Goal: Task Accomplishment & Management: Manage account settings

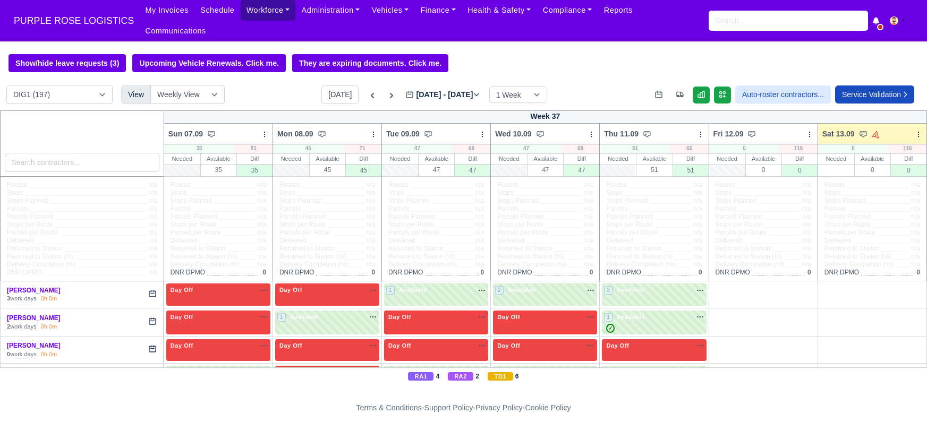
click at [246, 12] on link "Workforce" at bounding box center [268, 10] width 55 height 21
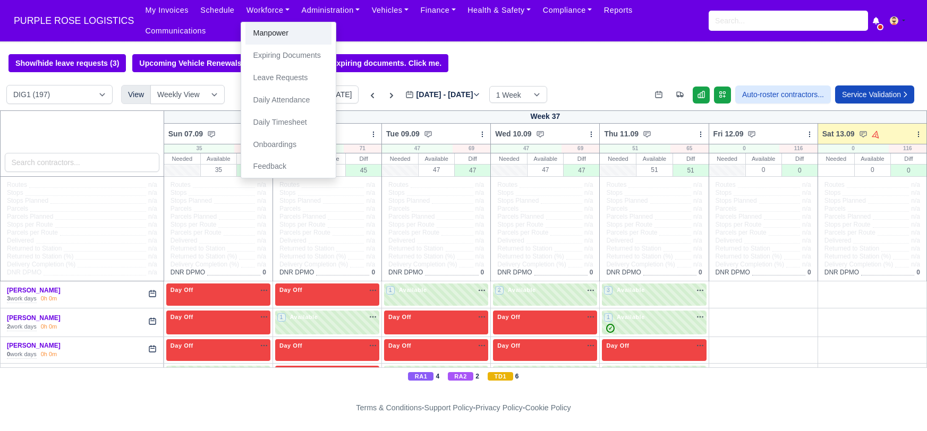
click at [254, 34] on link "Manpower" at bounding box center [288, 33] width 86 height 22
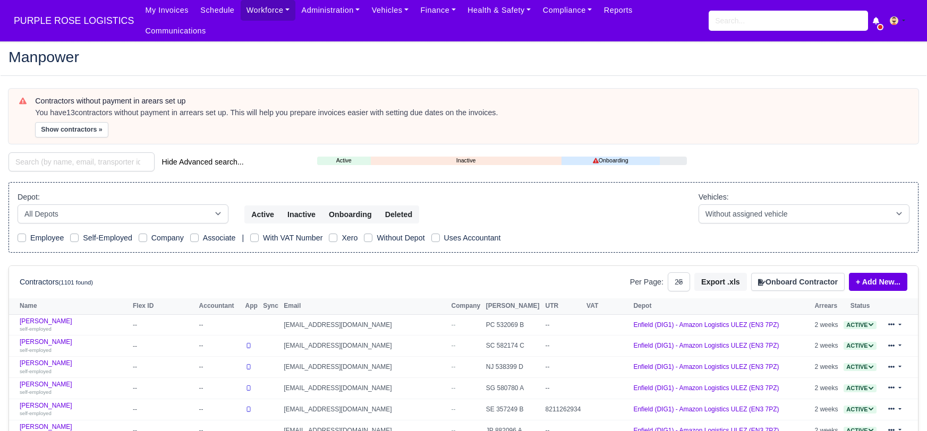
select select "25"
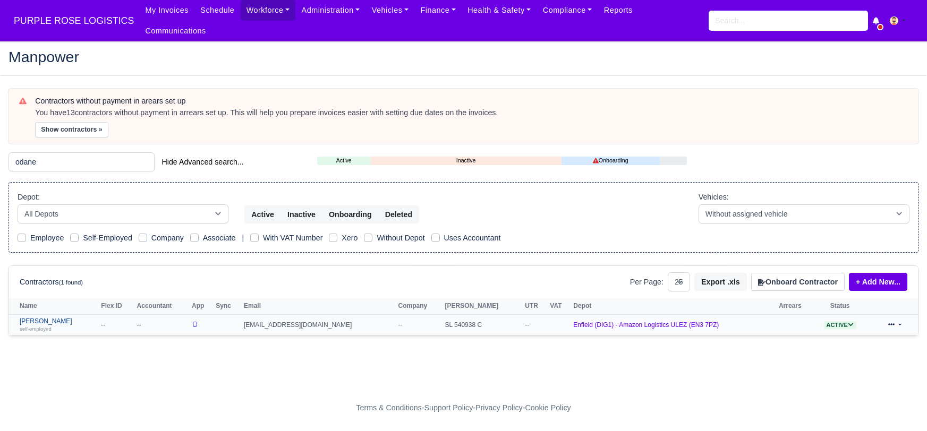
type input "odane"
click at [50, 318] on link "[PERSON_NAME] self-employed" at bounding box center [58, 325] width 76 height 15
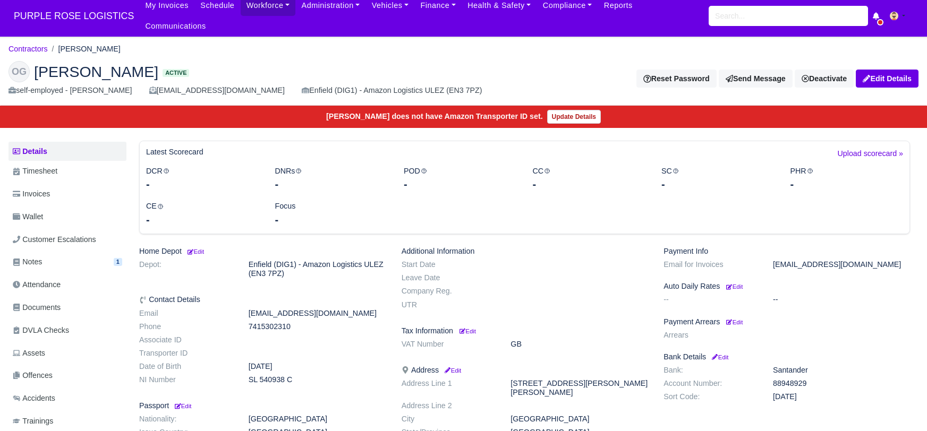
scroll to position [5, 0]
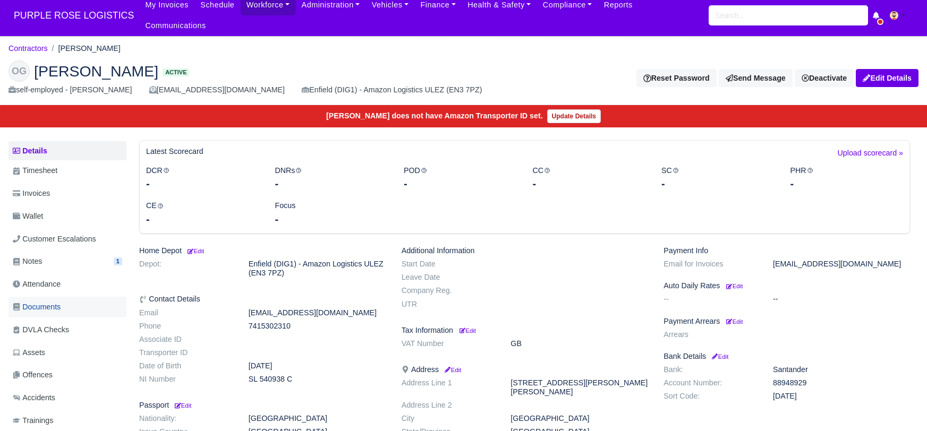
click at [57, 301] on span "Documents" at bounding box center [37, 307] width 48 height 12
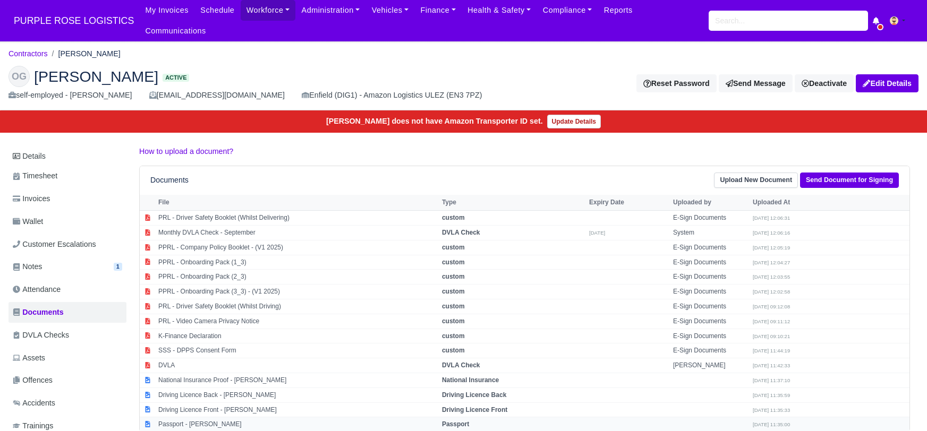
scroll to position [15, 0]
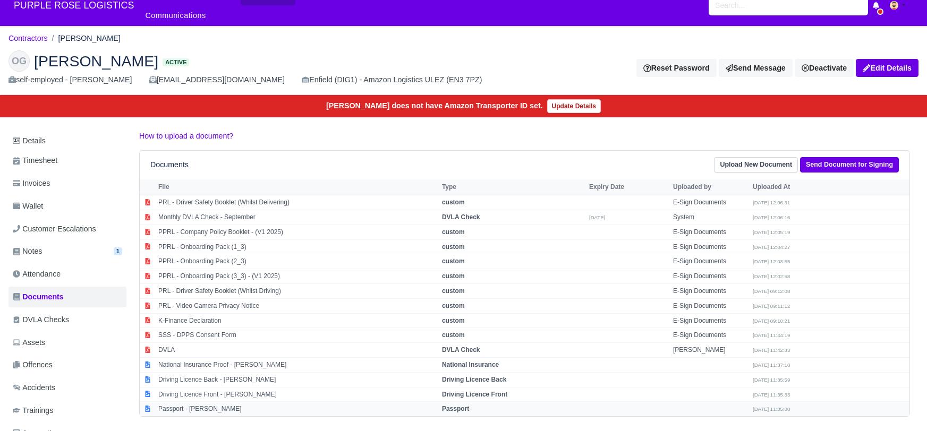
click at [457, 405] on strong "Passport" at bounding box center [455, 408] width 27 height 7
select select "passport"
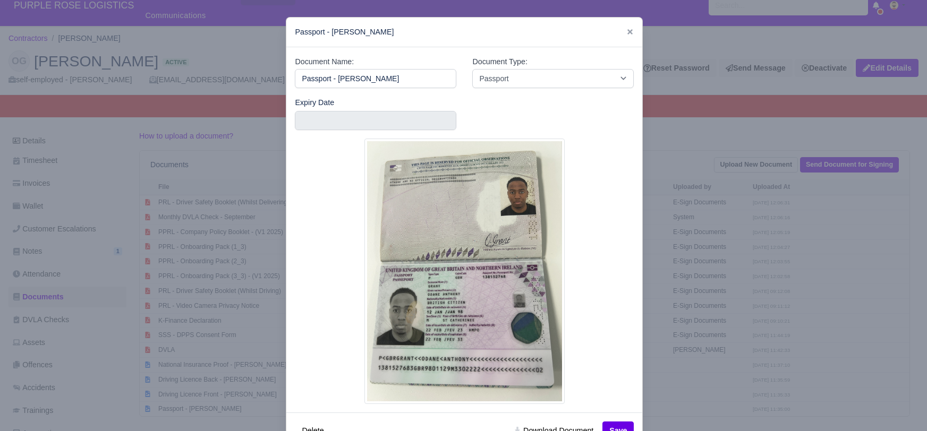
click at [774, 376] on div at bounding box center [463, 215] width 927 height 431
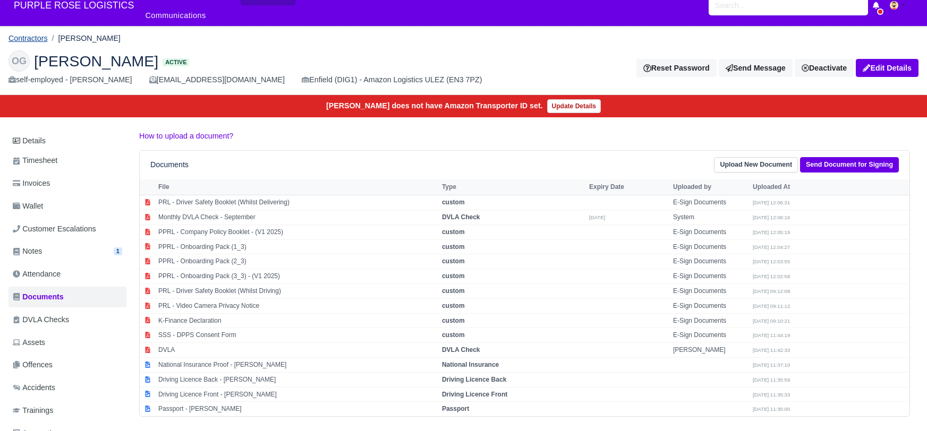
click at [33, 34] on link "Contractors" at bounding box center [27, 38] width 39 height 8
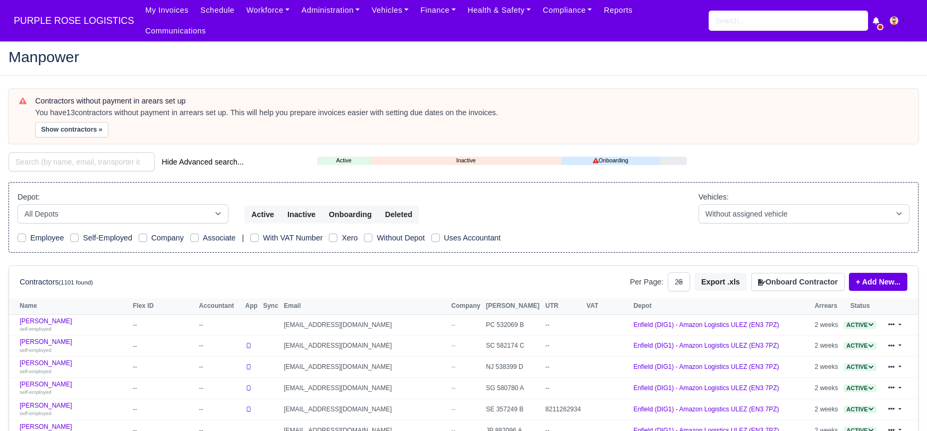
select select "25"
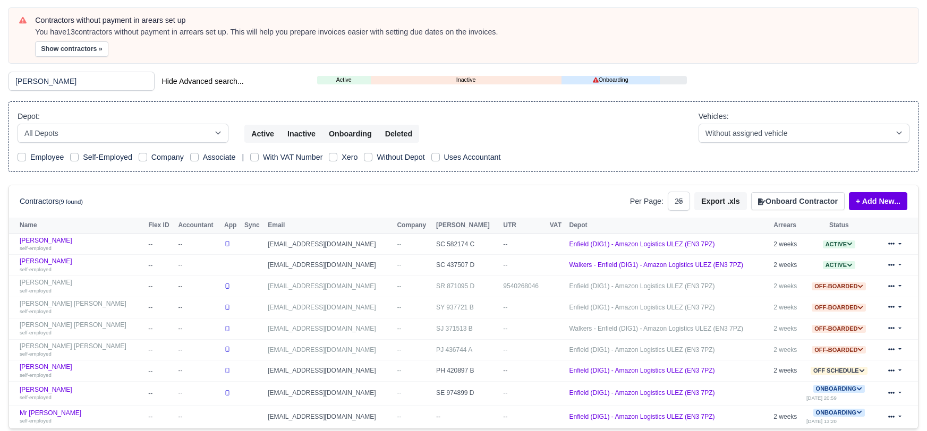
scroll to position [137, 0]
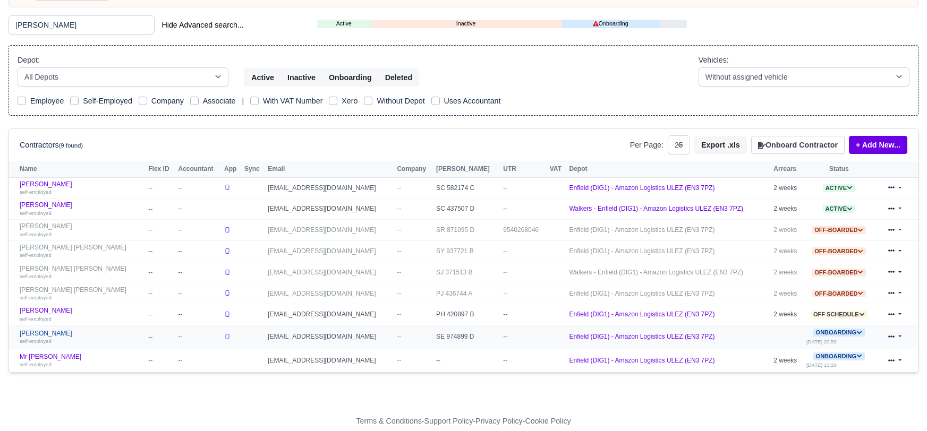
type input "abdullah"
click at [50, 330] on link "Abdullah Mohamed self-employed" at bounding box center [81, 337] width 123 height 15
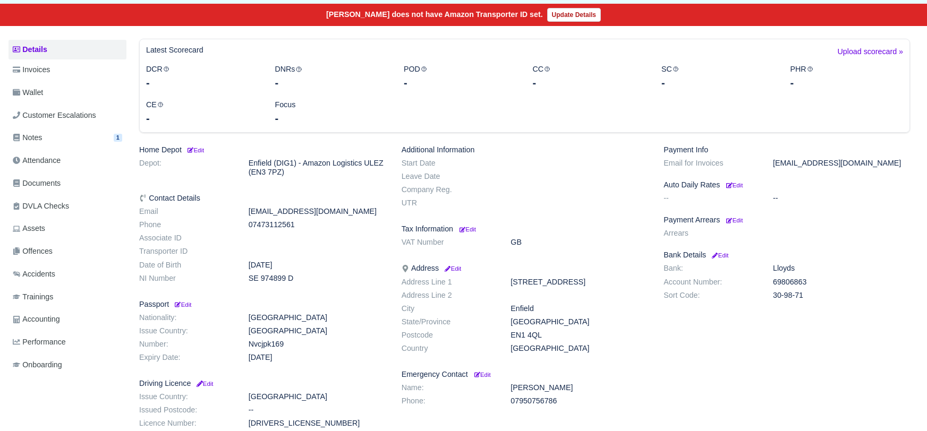
scroll to position [219, 0]
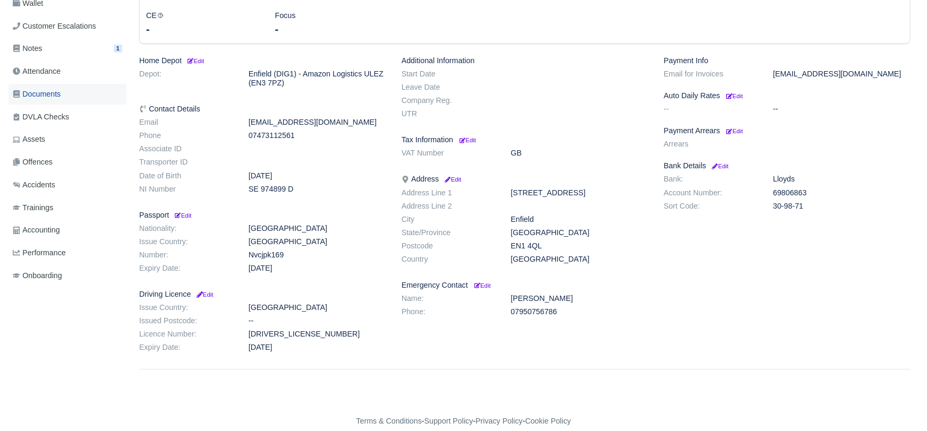
click at [55, 88] on span "Documents" at bounding box center [37, 94] width 48 height 12
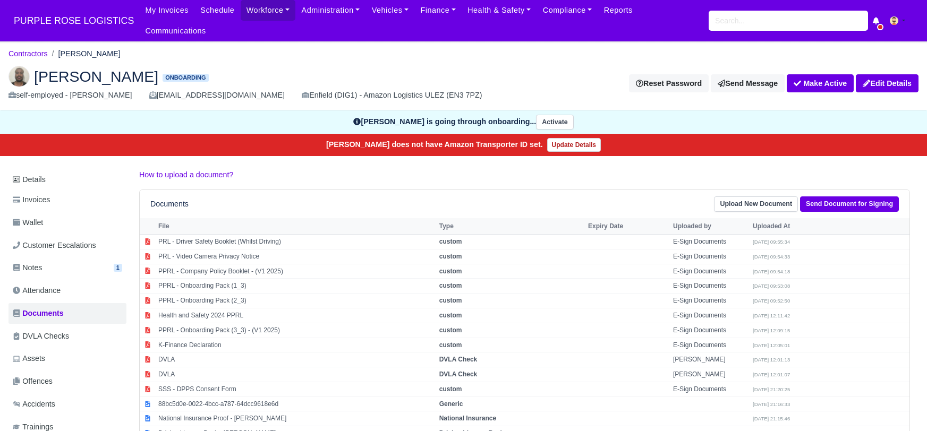
scroll to position [128, 0]
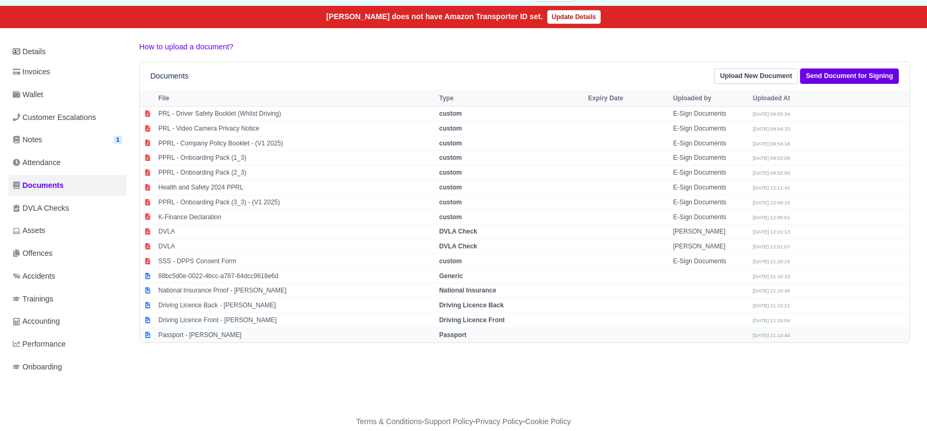
click at [461, 331] on strong "Passport" at bounding box center [452, 334] width 27 height 7
select select "passport"
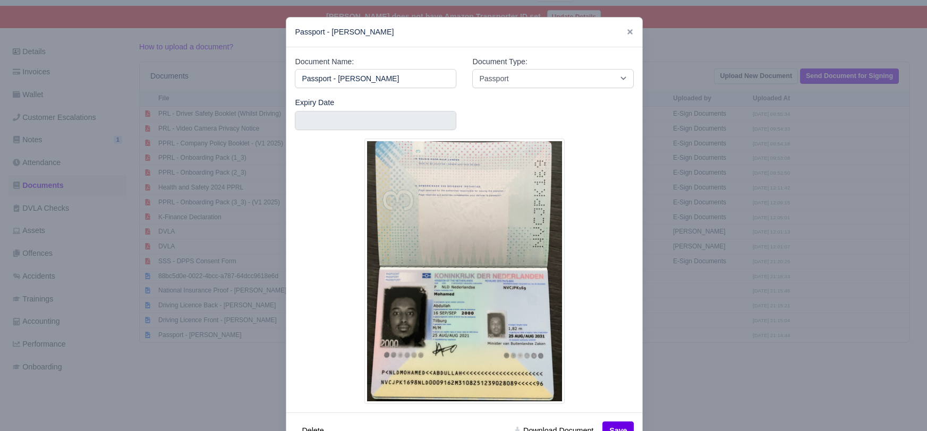
click at [701, 394] on div at bounding box center [463, 215] width 927 height 431
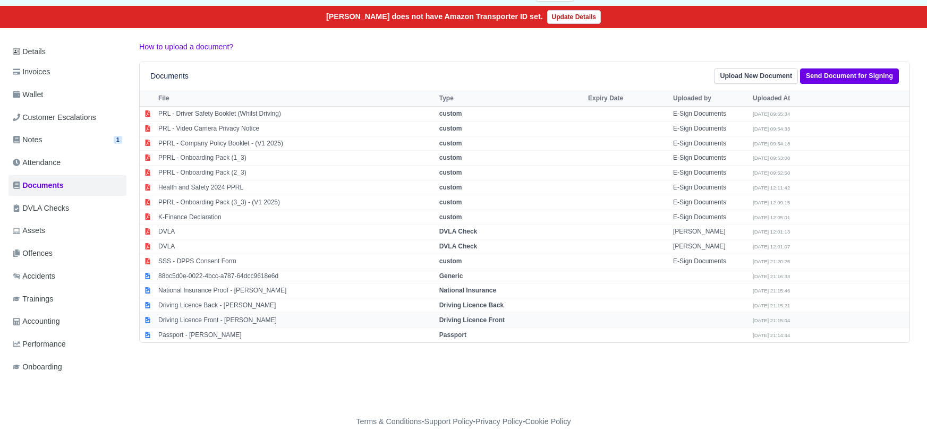
click at [485, 316] on strong "Driving Licence Front" at bounding box center [471, 319] width 65 height 7
select select "driving-licence-front"
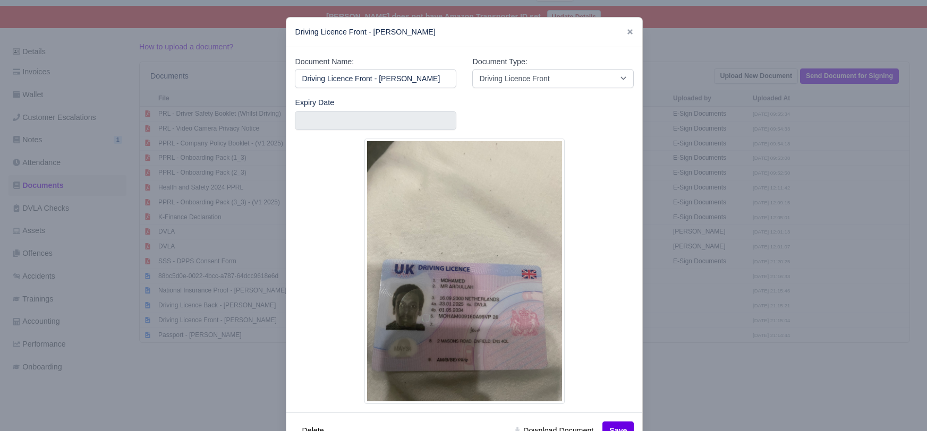
click at [716, 383] on div at bounding box center [463, 215] width 927 height 431
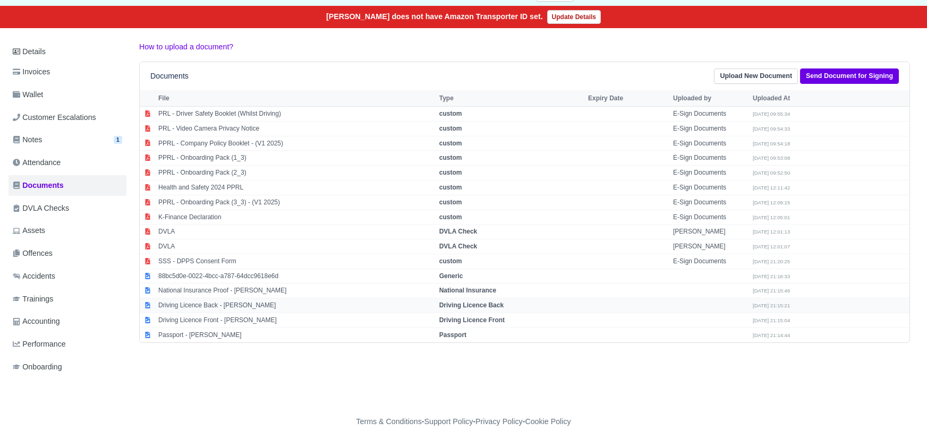
click at [477, 302] on strong "Driving Licence Back" at bounding box center [471, 305] width 64 height 7
select select "driving-licence-back"
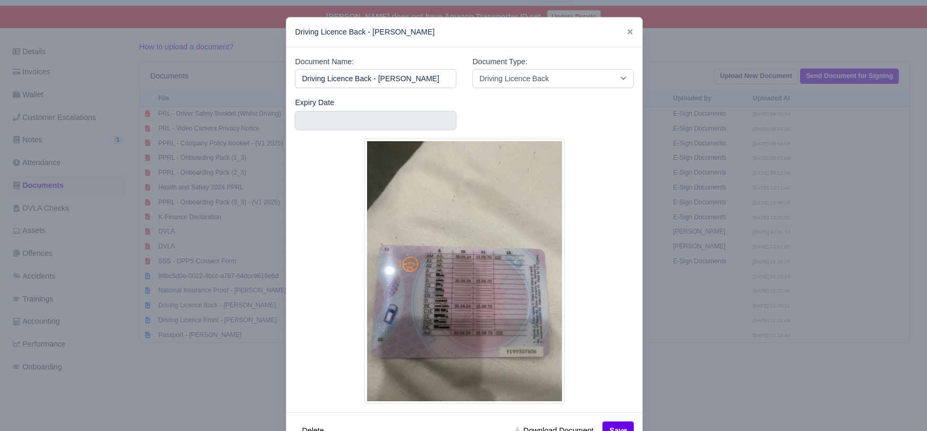
click at [681, 383] on div at bounding box center [463, 215] width 927 height 431
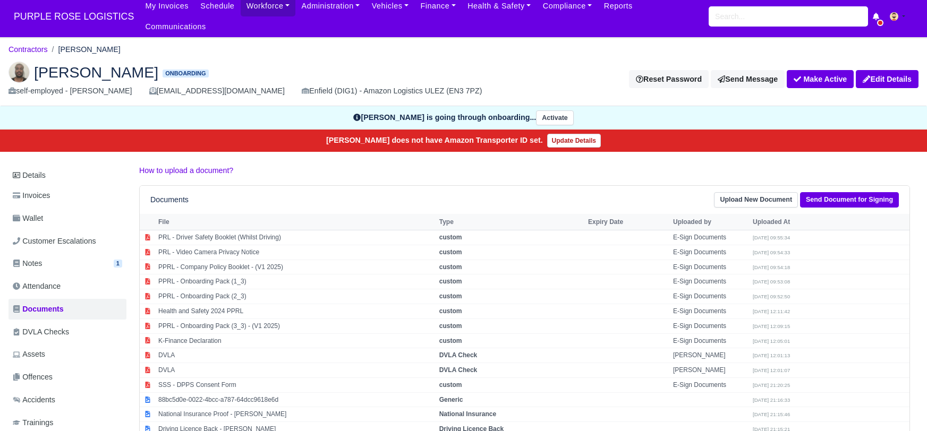
scroll to position [0, 0]
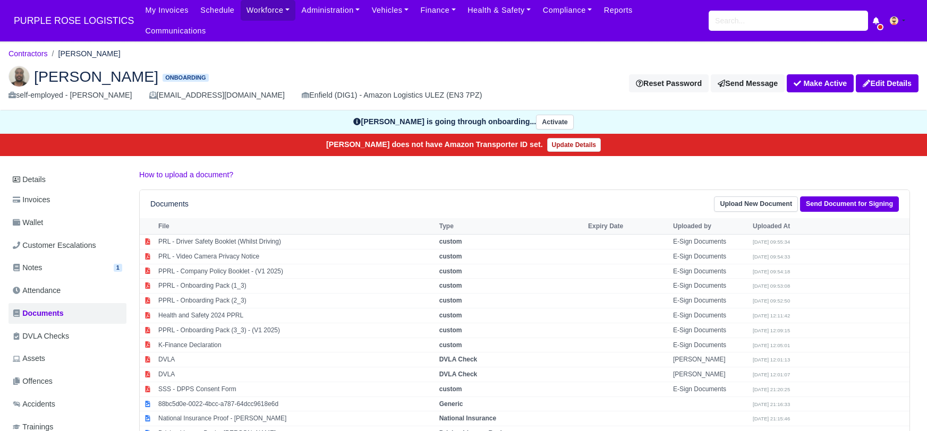
click at [316, 57] on div "Abdullah Mohamed Onboarding self-employed - Abdullah Mohamed abzzmoo16@outlook.…" at bounding box center [463, 83] width 925 height 53
click at [306, 66] on h2 "Abdullah Mohamed Onboarding" at bounding box center [249, 76] width 482 height 21
drag, startPoint x: 61, startPoint y: 39, endPoint x: 145, endPoint y: 37, distance: 84.4
click at [145, 46] on ol "Contractors Abdullah Mohamed" at bounding box center [463, 54] width 910 height 16
copy li "[PERSON_NAME]"
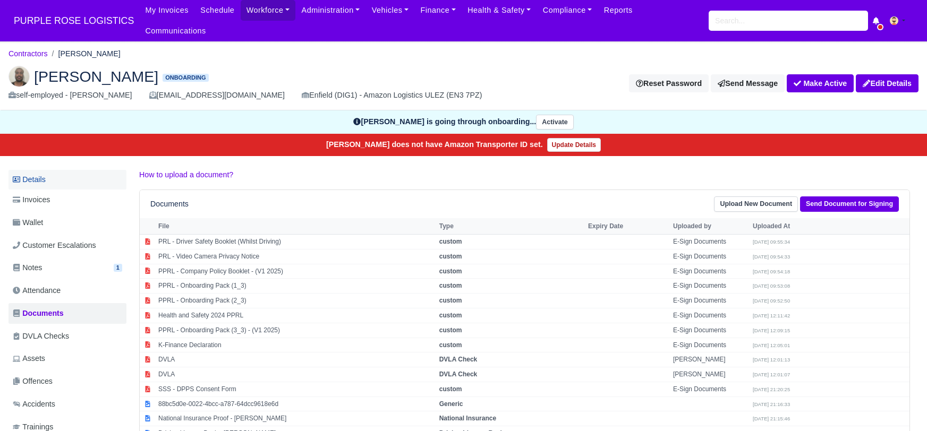
click at [50, 170] on link "Details" at bounding box center [67, 180] width 118 height 20
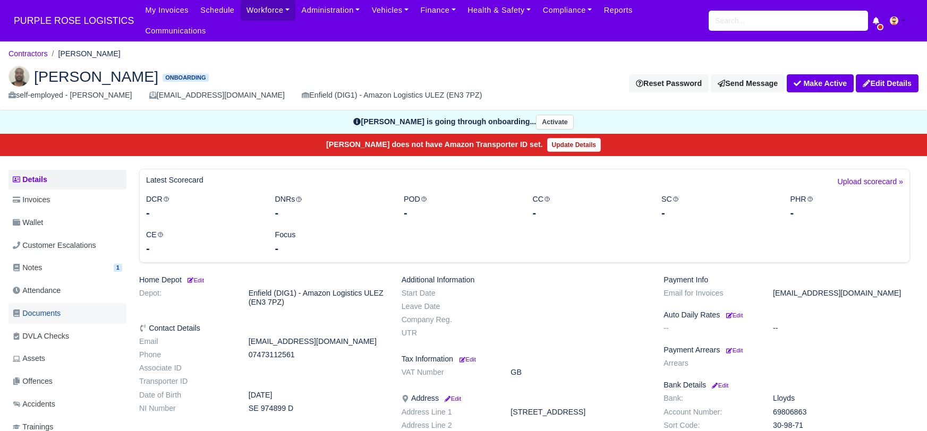
click at [45, 307] on span "Documents" at bounding box center [37, 313] width 48 height 12
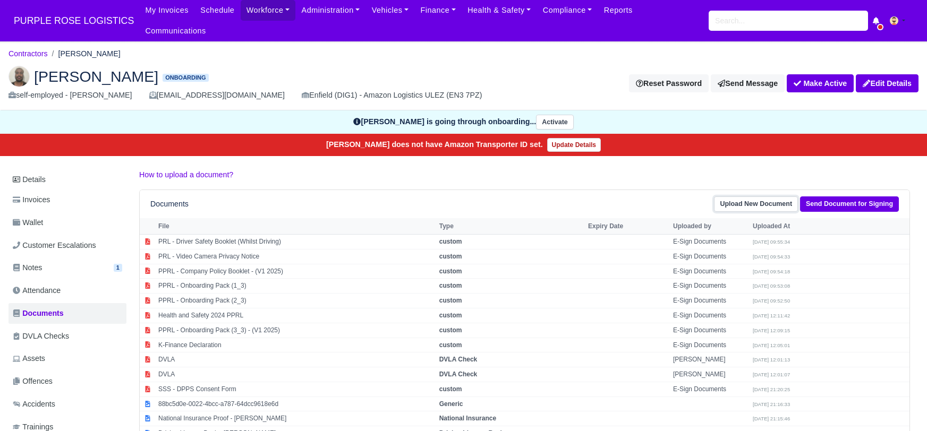
click at [783, 196] on link "Upload New Document" at bounding box center [756, 203] width 84 height 15
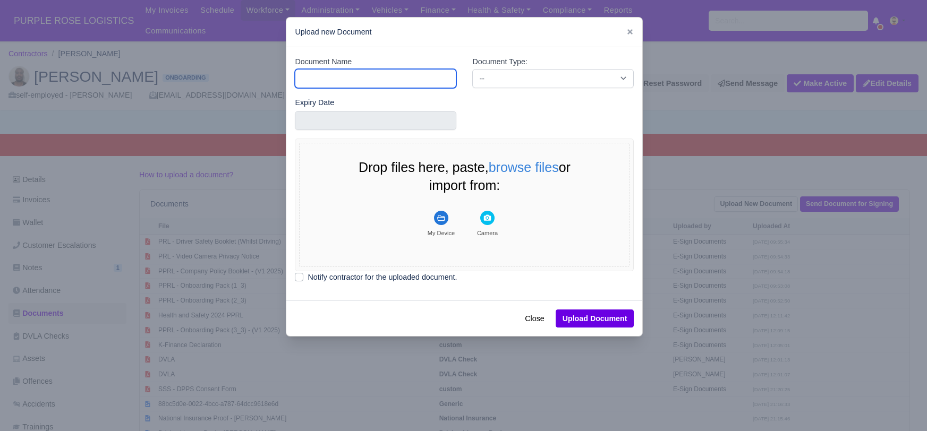
click at [323, 73] on input "Document Name" at bounding box center [375, 78] width 161 height 19
type input "RTW"
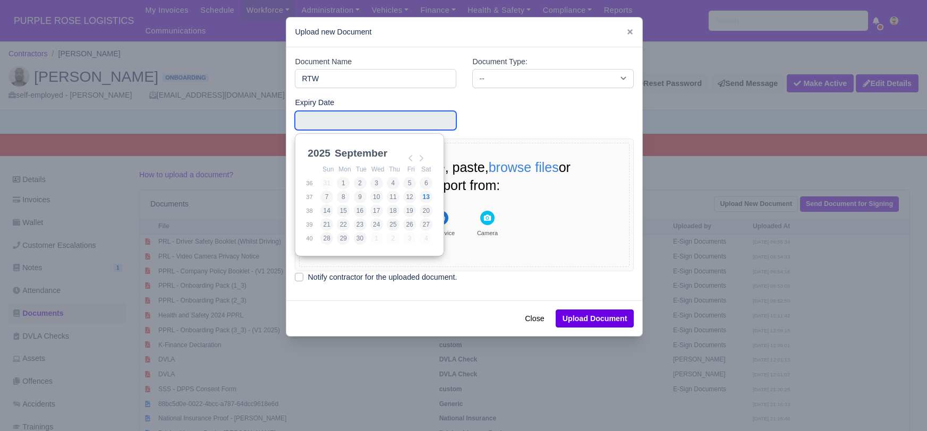
click at [327, 125] on input "Use the arrow keys to pick a date" at bounding box center [375, 120] width 161 height 19
click at [316, 148] on select "2021 2022 2023 2024 2025 2026 2027 2028 2029 2030 2031 2032 2033 2034 2035 2036…" at bounding box center [329, 159] width 48 height 22
click at [372, 151] on select "January February March April May June July August September October November De…" at bounding box center [367, 159] width 71 height 22
type input "2027-08-13"
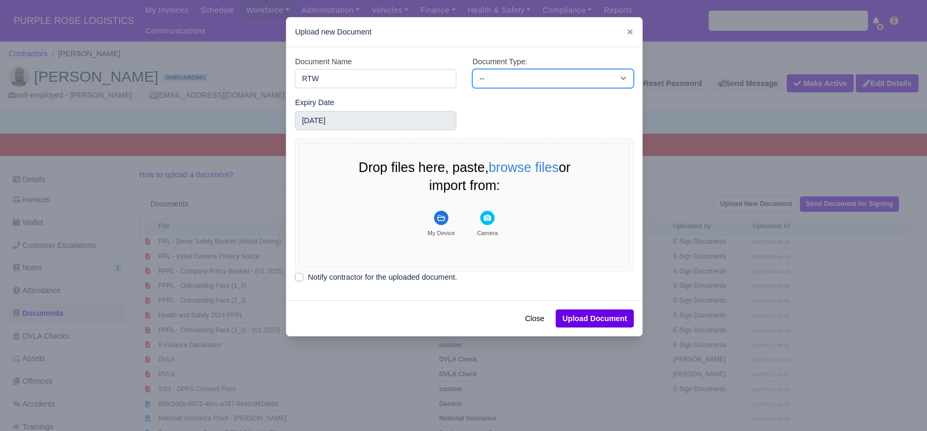
click at [509, 74] on select "-- Accounting Engagement Letter Age Verification Confirmation Background Check …" at bounding box center [552, 78] width 161 height 19
select select "right-to-work"
click at [472, 69] on select "-- Accounting Engagement Letter Age Verification Confirmation Background Check …" at bounding box center [552, 78] width 161 height 19
click at [443, 219] on icon "File Uploader" at bounding box center [441, 218] width 8 height 6
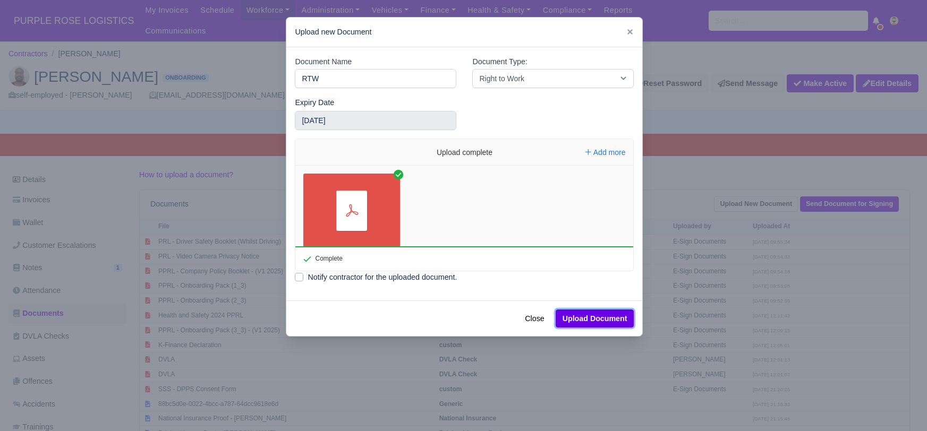
click at [588, 319] on button "Upload Document" at bounding box center [594, 319] width 79 height 18
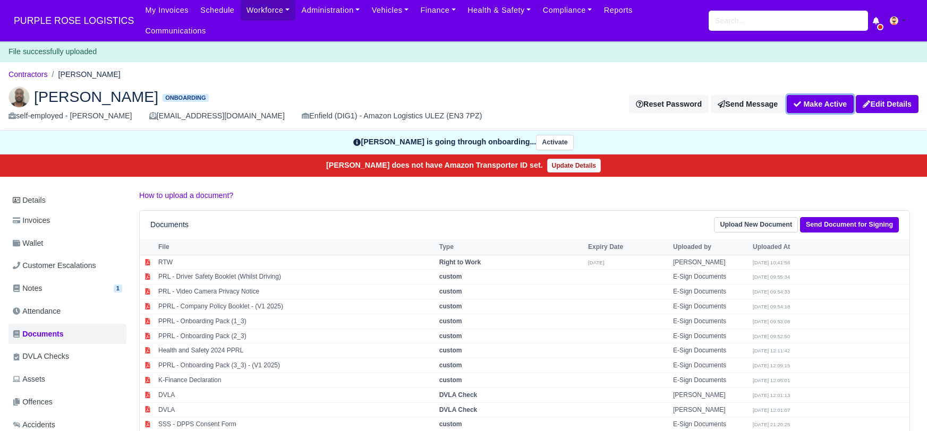
click at [808, 95] on button "Make Active" at bounding box center [819, 104] width 67 height 18
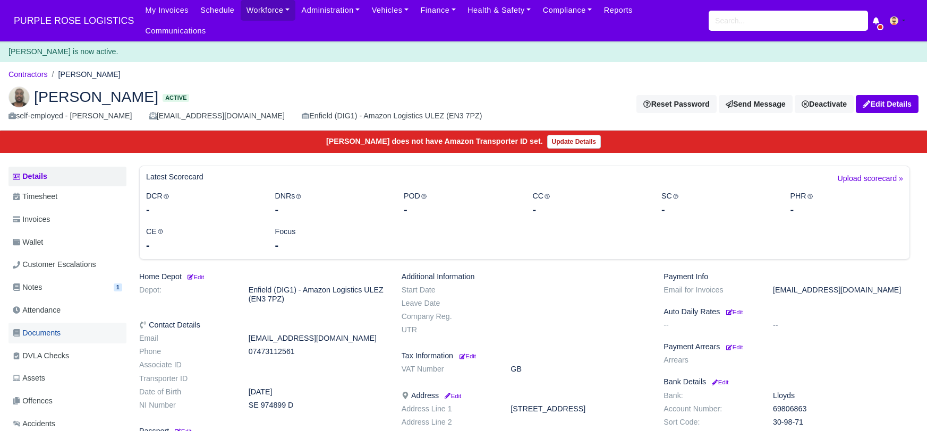
click at [67, 324] on link "Documents" at bounding box center [67, 333] width 118 height 21
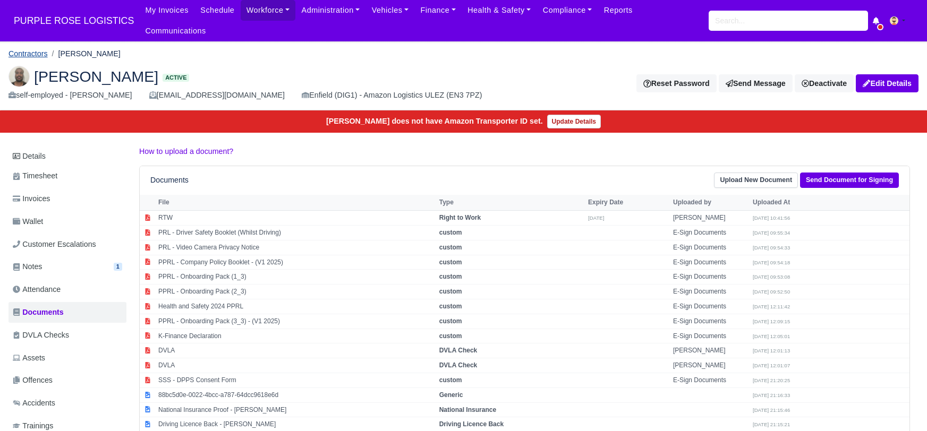
click at [25, 49] on link "Contractors" at bounding box center [27, 53] width 39 height 8
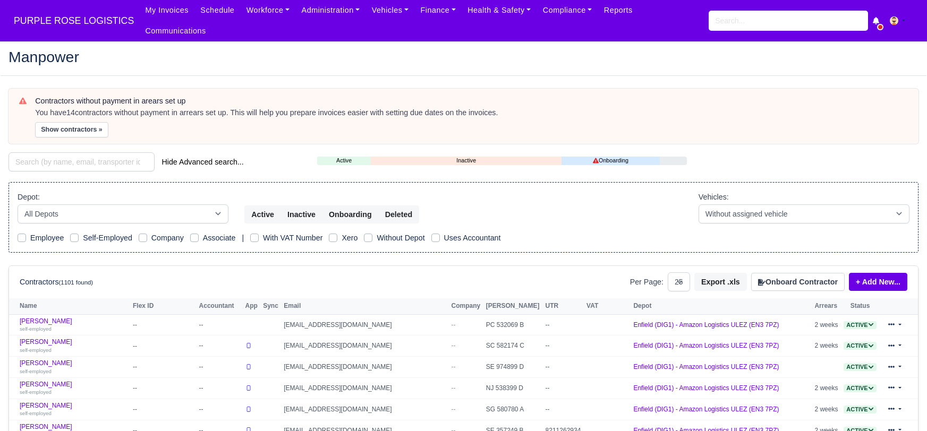
select select "25"
click at [96, 152] on input "search" at bounding box center [81, 161] width 146 height 19
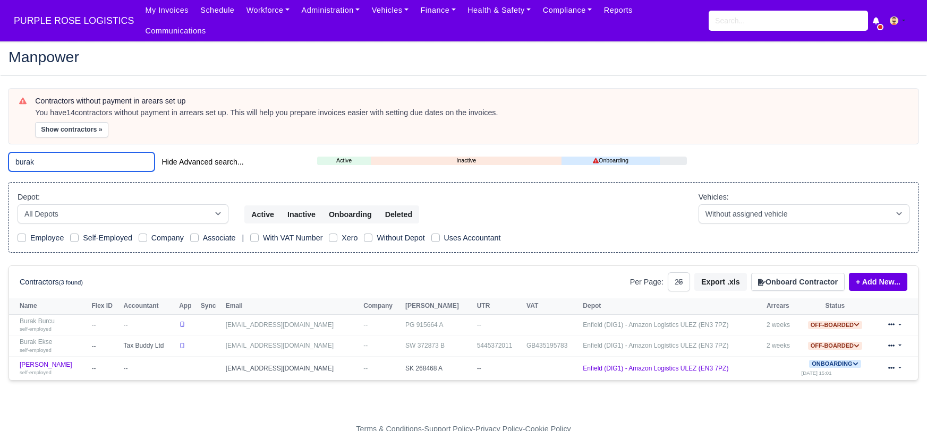
type input "burak"
click at [37, 361] on link "[PERSON_NAME] self-employed" at bounding box center [53, 368] width 66 height 15
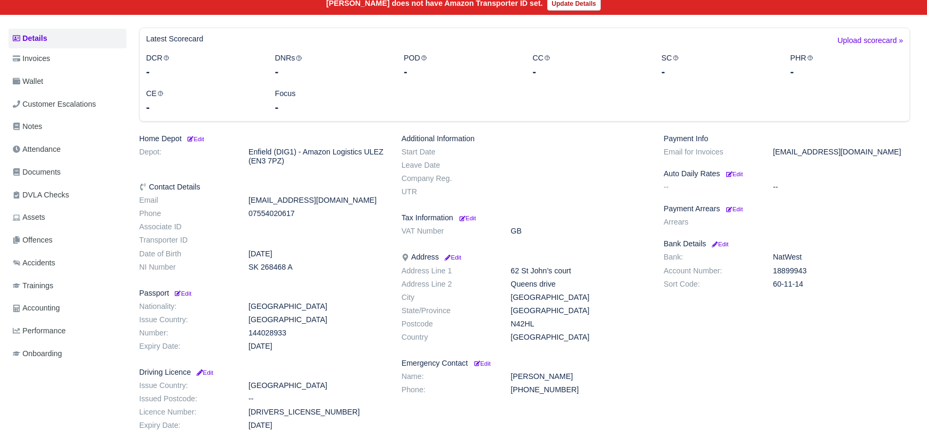
scroll to position [155, 0]
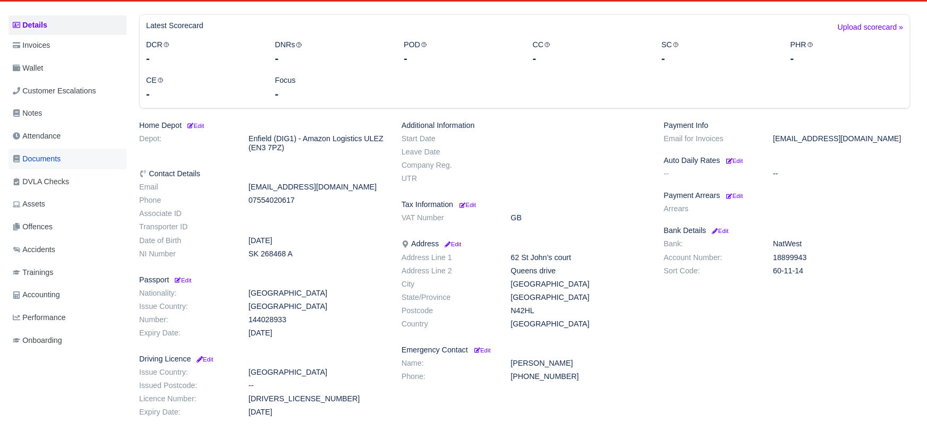
click at [57, 153] on span "Documents" at bounding box center [37, 159] width 48 height 12
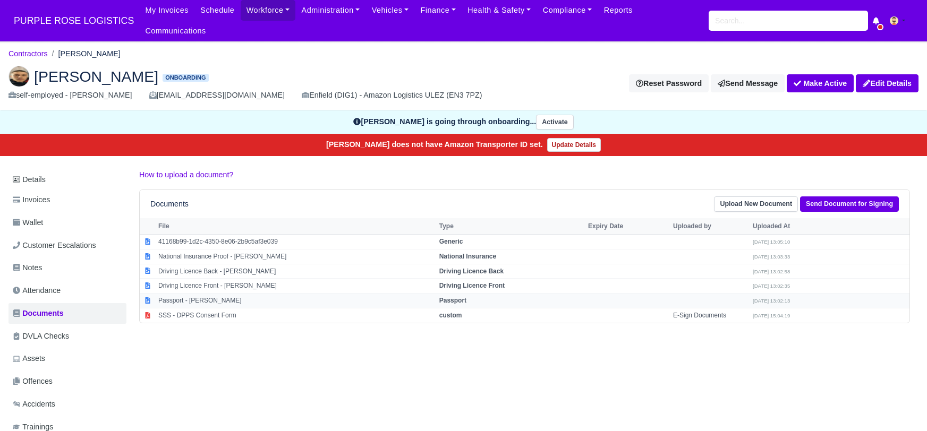
click at [449, 297] on strong "Passport" at bounding box center [452, 300] width 27 height 7
select select "passport"
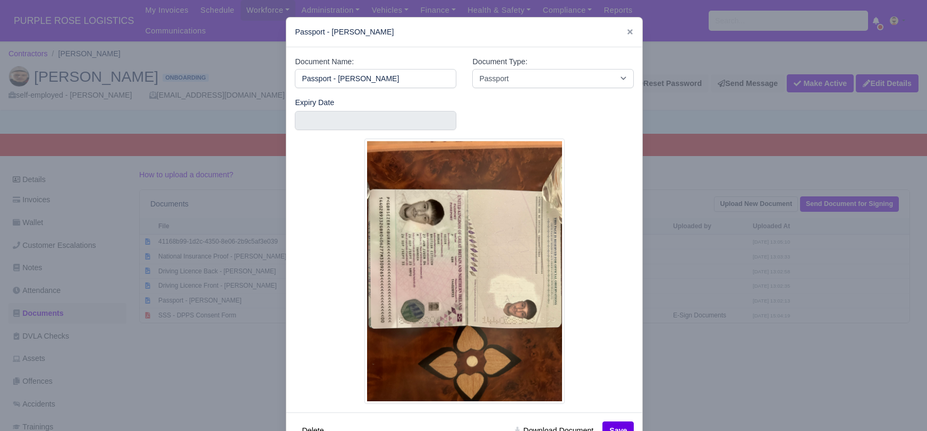
click at [682, 383] on div at bounding box center [463, 215] width 927 height 431
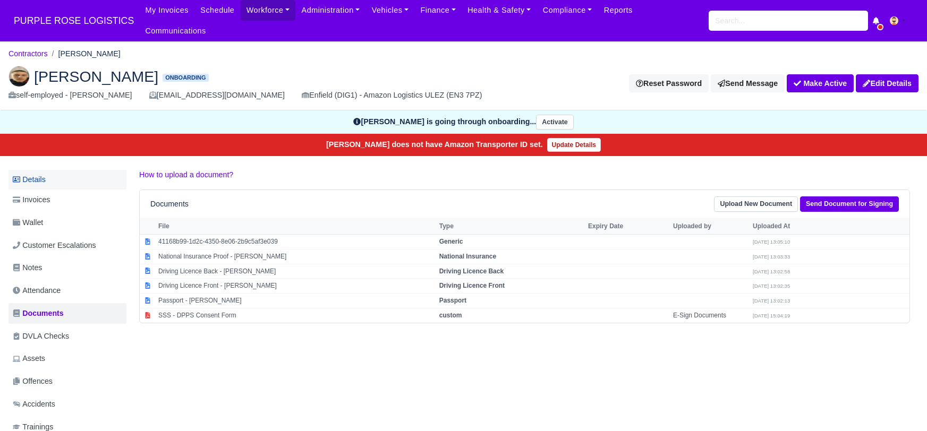
click at [41, 170] on link "Details" at bounding box center [67, 180] width 118 height 20
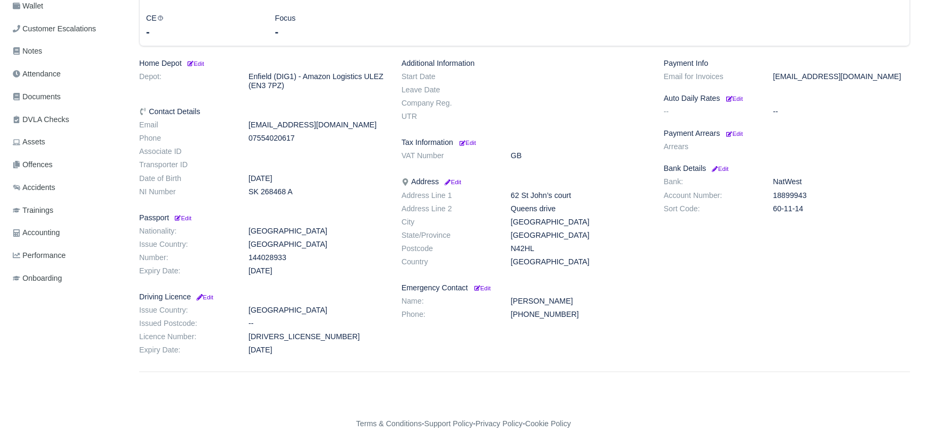
scroll to position [219, 0]
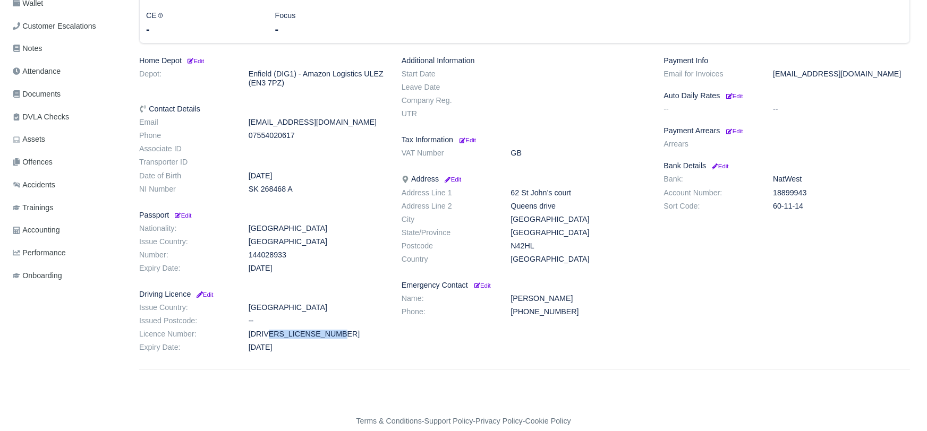
drag, startPoint x: 246, startPoint y: 320, endPoint x: 324, endPoint y: 316, distance: 78.6
click at [356, 330] on dd "[DRIVERS_LICENSE_NUMBER]" at bounding box center [317, 334] width 153 height 9
click at [332, 205] on div "Home Depot Edit Depot: Enfield (DIG1) - Amazon Logistics ULEZ (EN3 7PZ) Contact…" at bounding box center [262, 206] width 262 height 301
copy dd "[DRIVERS_LICENSE_NUMBER]"
drag, startPoint x: 245, startPoint y: 173, endPoint x: 287, endPoint y: 176, distance: 42.1
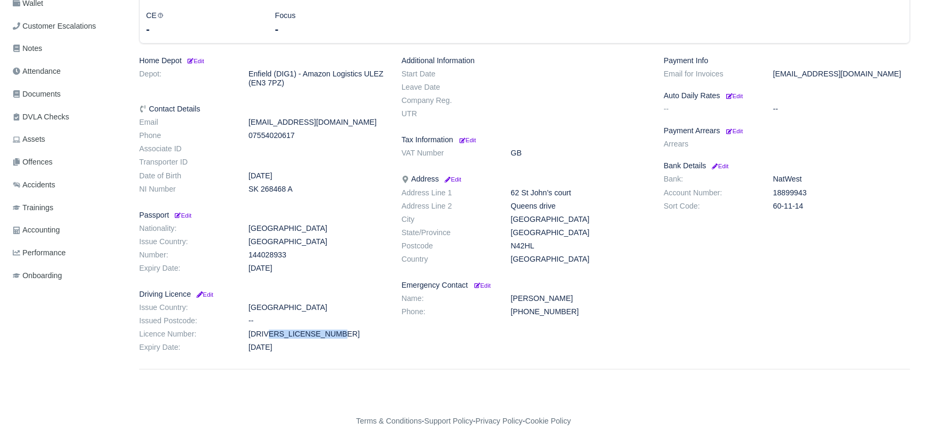
click at [304, 185] on dd "SK 268468 A" at bounding box center [317, 189] width 153 height 9
copy dd "SK 268468 A"
drag, startPoint x: 508, startPoint y: 232, endPoint x: 543, endPoint y: 233, distance: 34.5
click at [543, 242] on dd "N42HL" at bounding box center [578, 246] width 153 height 9
copy dd "N42HL"
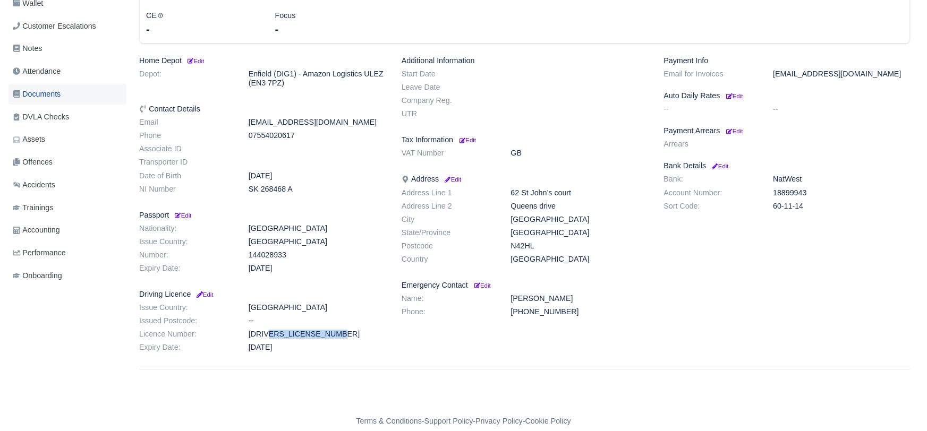
click at [51, 88] on span "Documents" at bounding box center [37, 94] width 48 height 12
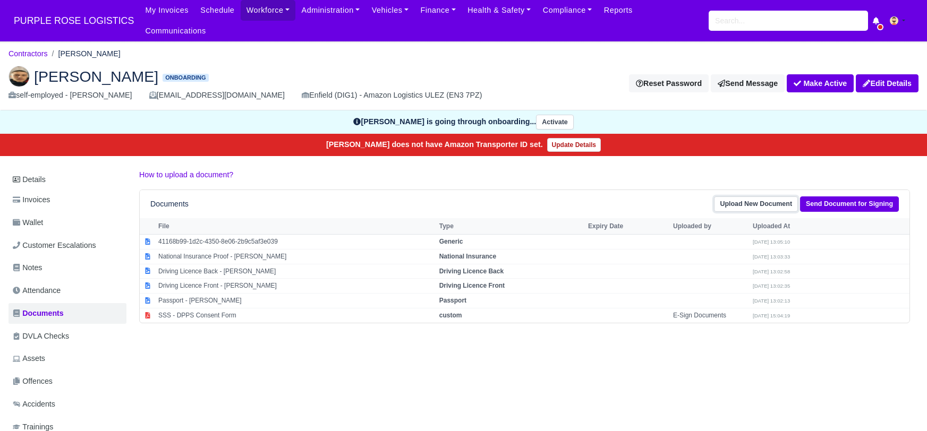
click at [756, 196] on link "Upload New Document" at bounding box center [756, 203] width 84 height 15
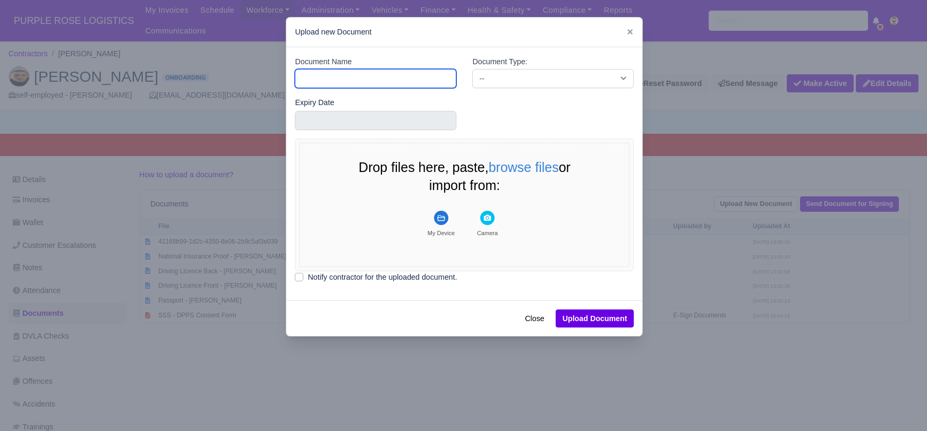
click at [370, 77] on input "Document Name" at bounding box center [375, 78] width 161 height 19
type input "DVLA"
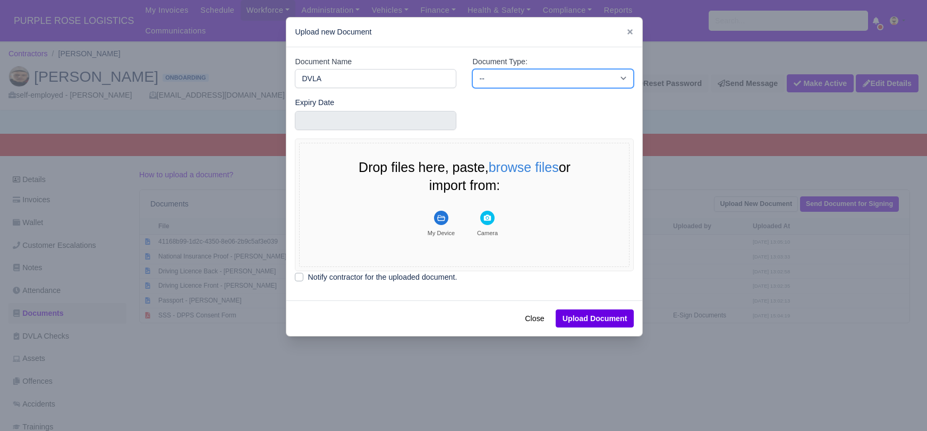
click at [522, 78] on select "-- Accounting Engagement Letter Age Verification Confirmation Background Check …" at bounding box center [552, 78] width 161 height 19
select select "dvla-check"
click at [472, 69] on select "-- Accounting Engagement Letter Age Verification Confirmation Background Check …" at bounding box center [552, 78] width 161 height 19
click at [438, 218] on rect "File Uploader" at bounding box center [441, 218] width 14 height 14
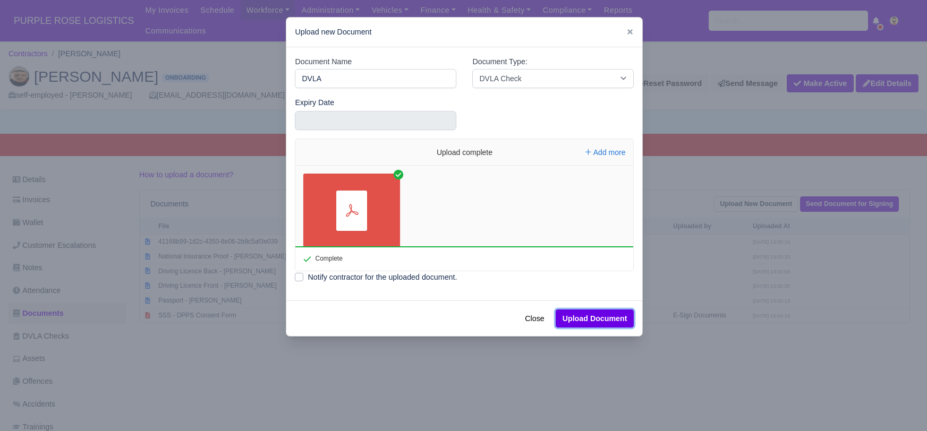
click at [581, 320] on button "Upload Document" at bounding box center [594, 319] width 79 height 18
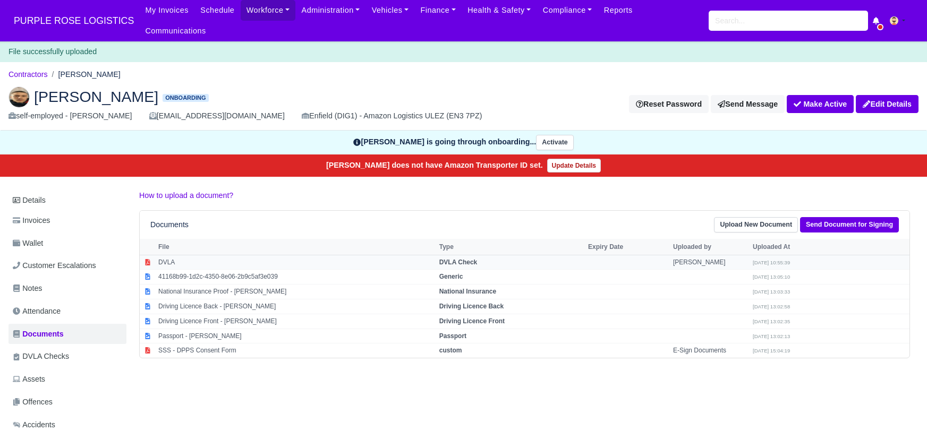
click at [456, 259] on strong "DVLA Check" at bounding box center [458, 262] width 38 height 7
select select "dvla-check"
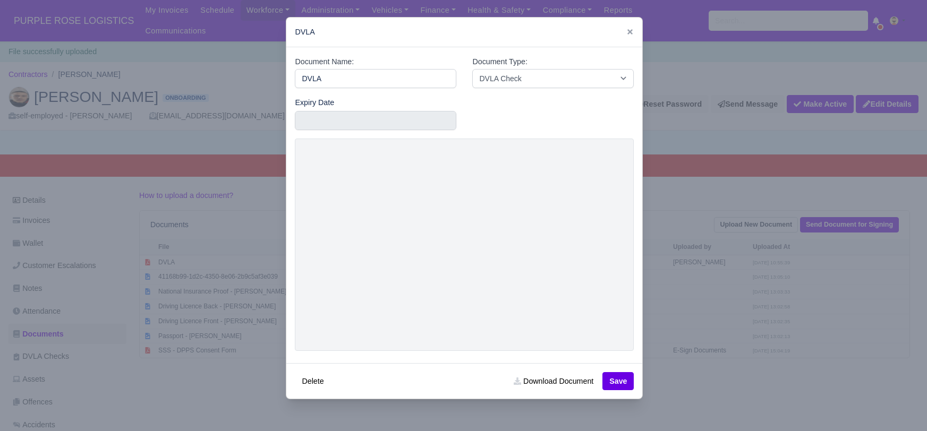
click at [696, 99] on div at bounding box center [463, 215] width 927 height 431
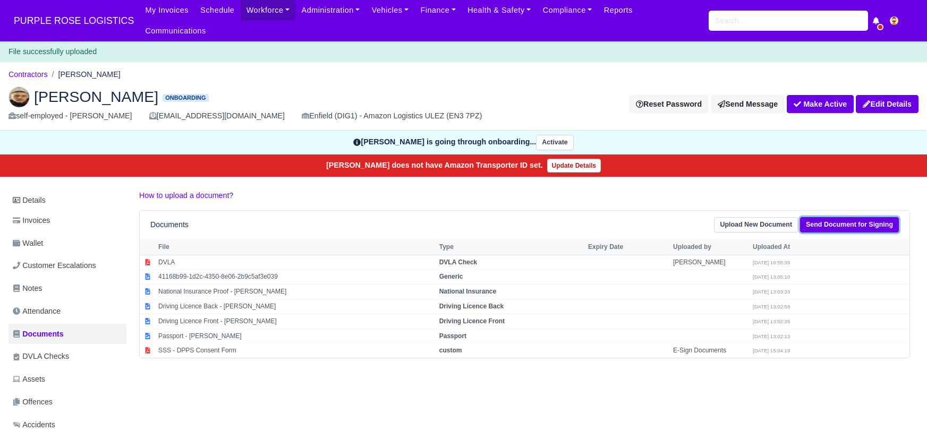
click at [829, 217] on link "Send Document for Signing" at bounding box center [849, 224] width 99 height 15
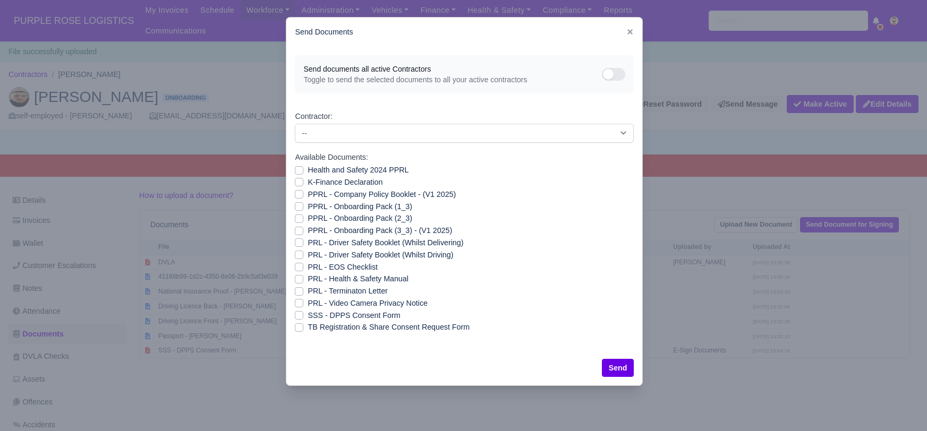
click at [307, 169] on label "Health and Safety 2024 PPRL" at bounding box center [357, 170] width 101 height 12
click at [298, 169] on input "Health and Safety 2024 PPRL" at bounding box center [299, 168] width 8 height 8
checkbox input "true"
click at [307, 186] on label "K-Finance Declaration" at bounding box center [344, 182] width 75 height 12
click at [297, 185] on input "K-Finance Declaration" at bounding box center [299, 180] width 8 height 8
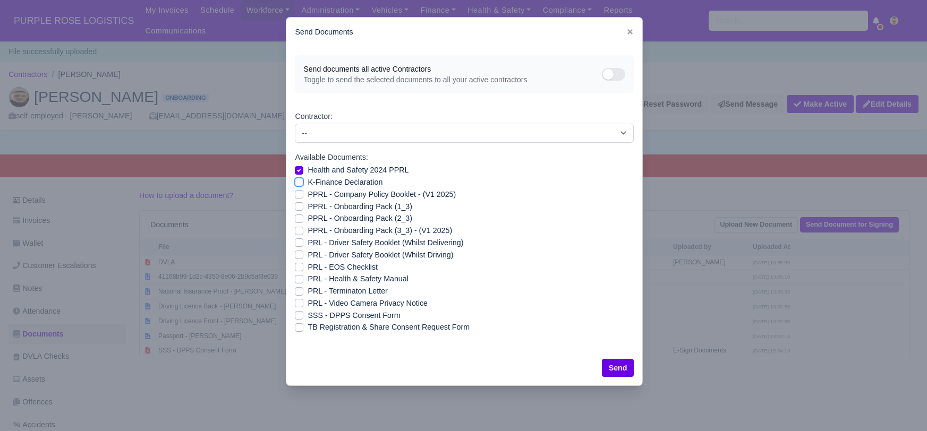
checkbox input "true"
click at [307, 196] on label "PPRL - Company Policy Booklet - (V1 2025)" at bounding box center [381, 194] width 148 height 12
click at [299, 196] on input "PPRL - Company Policy Booklet - (V1 2025)" at bounding box center [299, 192] width 8 height 8
checkbox input "true"
click at [307, 206] on label "PPRL - Onboarding Pack (1_3)" at bounding box center [359, 207] width 104 height 12
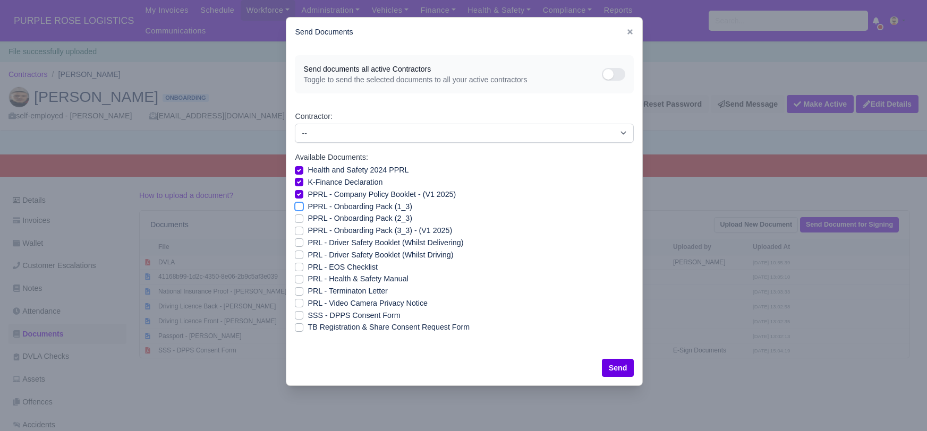
click at [298, 206] on input "PPRL - Onboarding Pack (1_3)" at bounding box center [299, 205] width 8 height 8
checkbox input "true"
click at [307, 216] on label "PPRL - Onboarding Pack (2_3)" at bounding box center [359, 218] width 104 height 12
click at [300, 216] on input "PPRL - Onboarding Pack (2_3)" at bounding box center [299, 216] width 8 height 8
checkbox input "true"
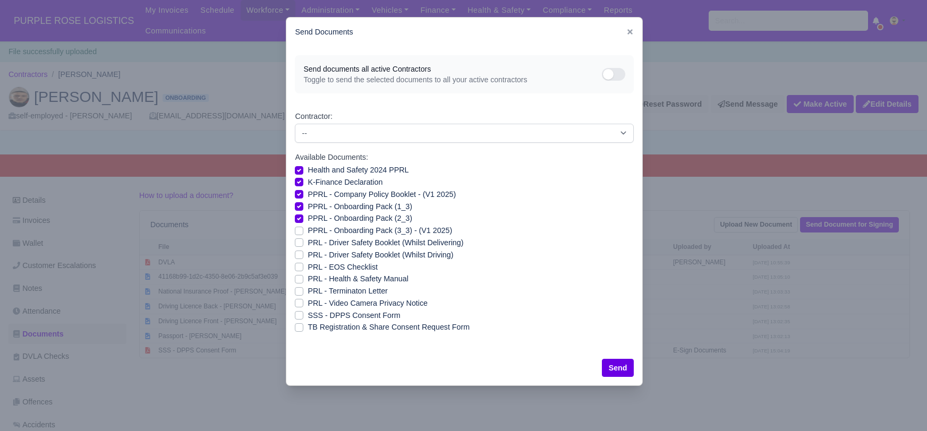
click at [307, 230] on label "PPRL - Onboarding Pack (3_3) - (V1 2025)" at bounding box center [379, 231] width 144 height 12
click at [301, 230] on input "PPRL - Onboarding Pack (3_3) - (V1 2025)" at bounding box center [299, 229] width 8 height 8
checkbox input "true"
drag, startPoint x: 296, startPoint y: 242, endPoint x: 297, endPoint y: 251, distance: 9.7
click at [307, 243] on label "PRL - Driver Safety Booklet (Whilst Delivering)" at bounding box center [385, 243] width 156 height 12
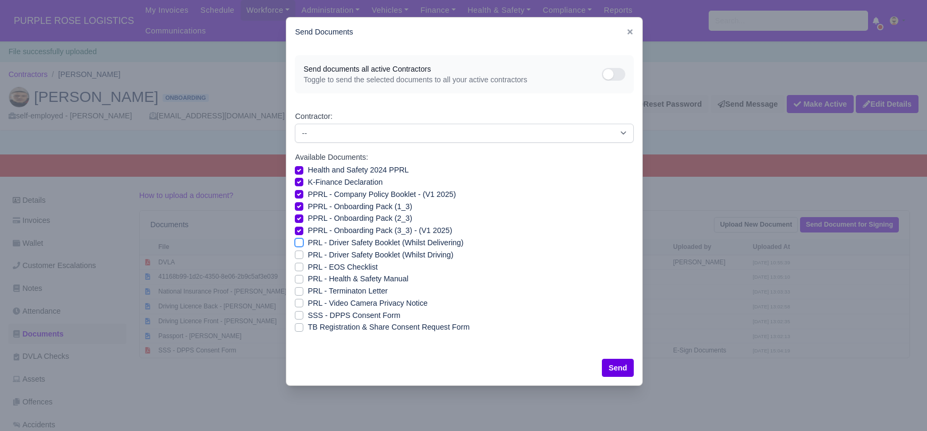
click at [296, 243] on input "PRL - Driver Safety Booklet (Whilst Delivering)" at bounding box center [299, 241] width 8 height 8
checkbox input "true"
click at [307, 255] on label "PRL - Driver Safety Booklet (Whilst Driving)" at bounding box center [379, 255] width 145 height 12
click at [298, 255] on input "PRL - Driver Safety Booklet (Whilst Driving)" at bounding box center [299, 253] width 8 height 8
checkbox input "true"
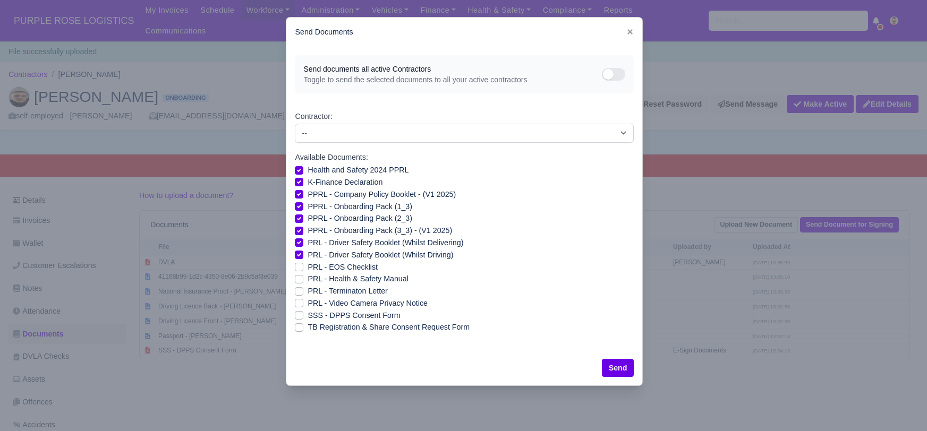
click at [307, 278] on label "PRL - Health & Safety Manual" at bounding box center [357, 279] width 100 height 12
click at [299, 278] on input "PRL - Health & Safety Manual" at bounding box center [299, 277] width 8 height 8
checkbox input "true"
click at [307, 305] on label "PRL - Video Camera Privacy Notice" at bounding box center [366, 303] width 119 height 12
click at [301, 305] on input "PRL - Video Camera Privacy Notice" at bounding box center [299, 301] width 8 height 8
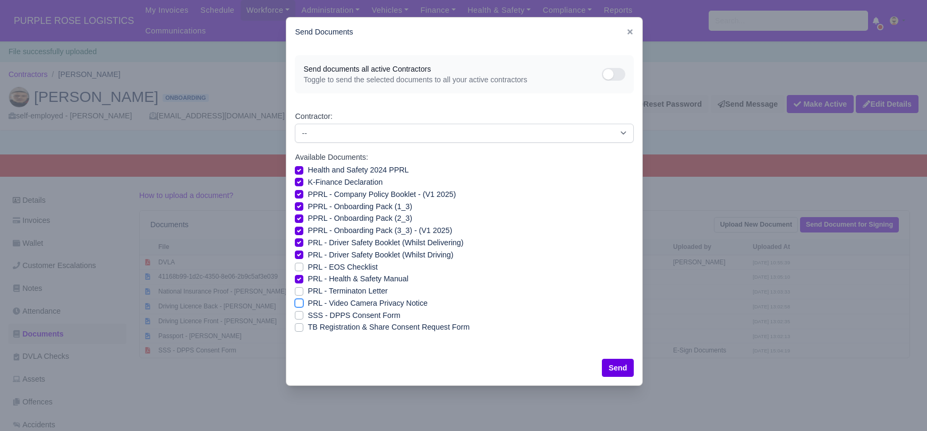
checkbox input "true"
click at [618, 368] on button "Send" at bounding box center [618, 368] width 32 height 18
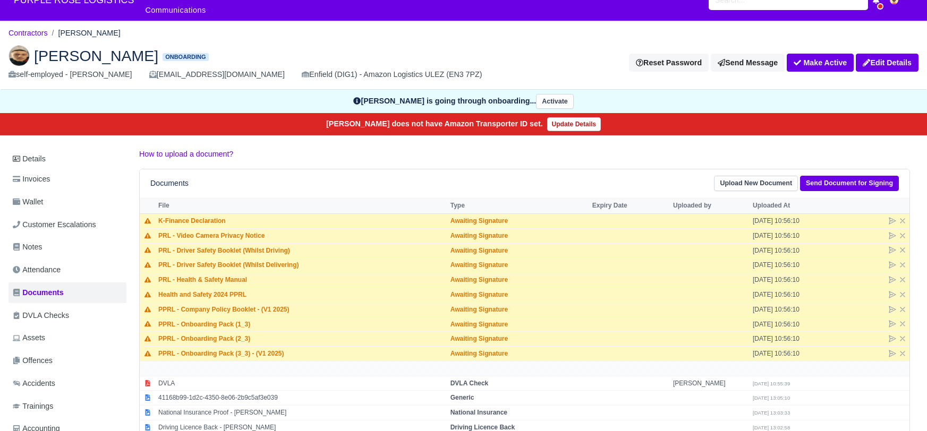
scroll to position [128, 0]
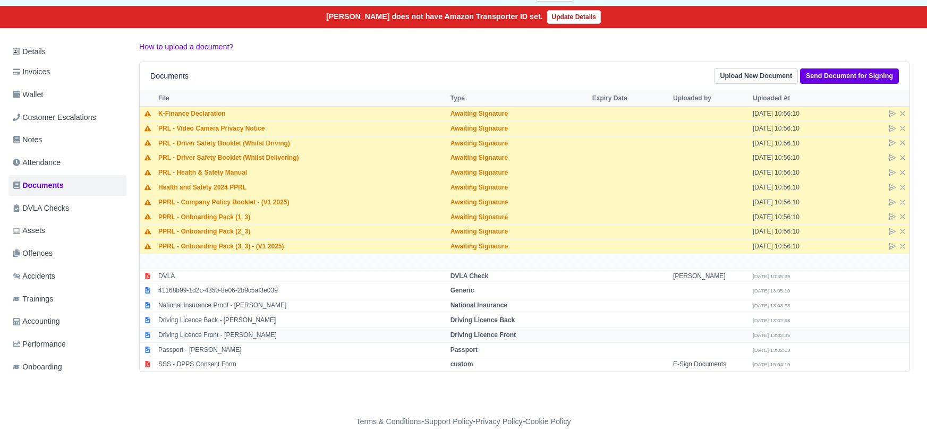
click at [477, 331] on strong "Driving Licence Front" at bounding box center [482, 334] width 65 height 7
select select "driving-licence-front"
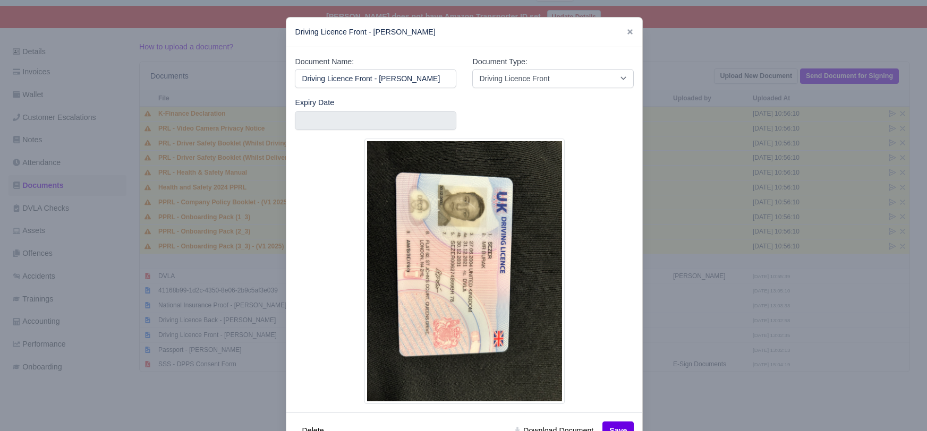
click at [695, 391] on div at bounding box center [463, 215] width 927 height 431
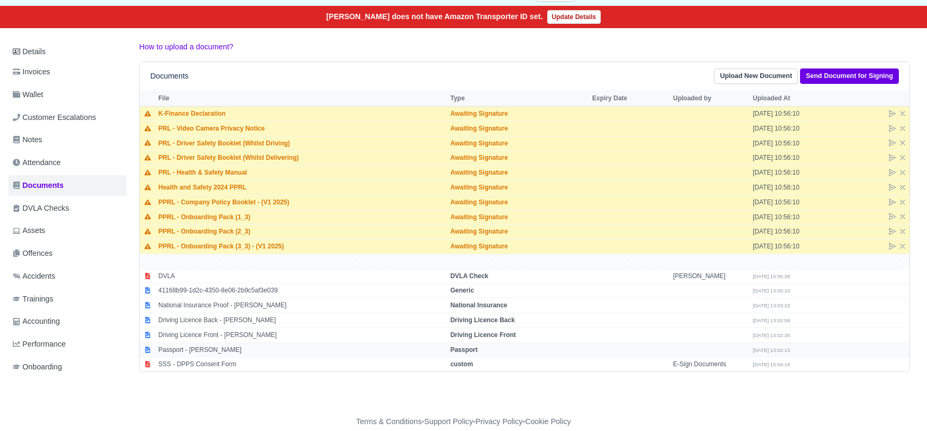
click at [456, 346] on strong "Passport" at bounding box center [463, 349] width 27 height 7
select select "passport"
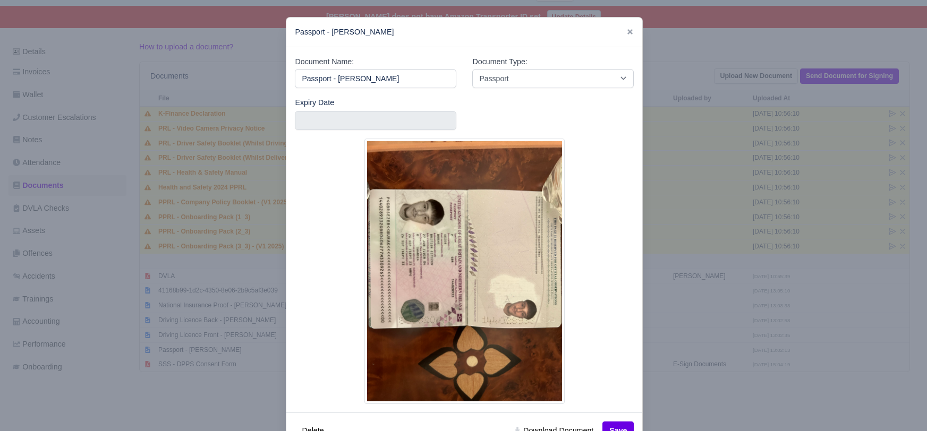
click at [742, 388] on div at bounding box center [463, 215] width 927 height 431
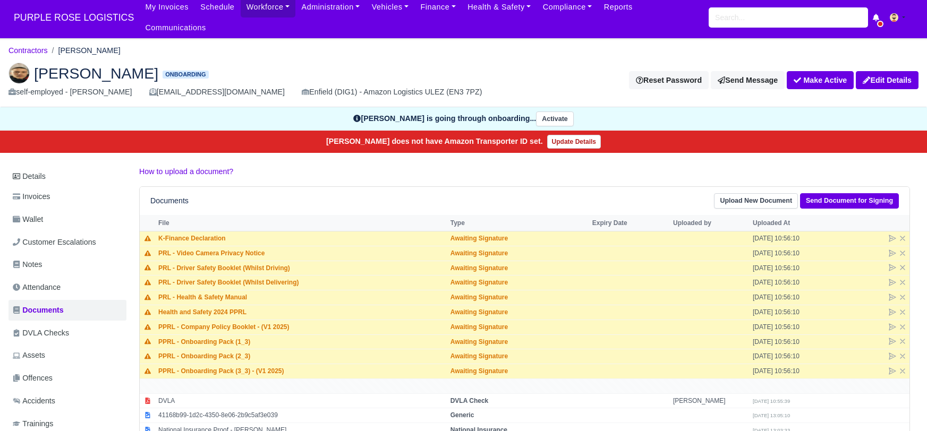
scroll to position [0, 0]
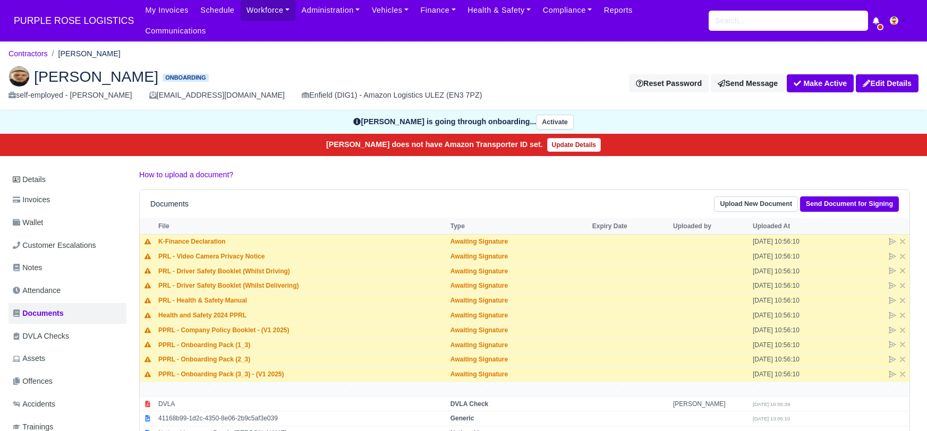
click at [262, 57] on div "[PERSON_NAME] Onboarding self-employed - [PERSON_NAME] [EMAIL_ADDRESS][DOMAIN_N…" at bounding box center [463, 83] width 925 height 53
click at [67, 258] on link "Notes" at bounding box center [67, 268] width 118 height 21
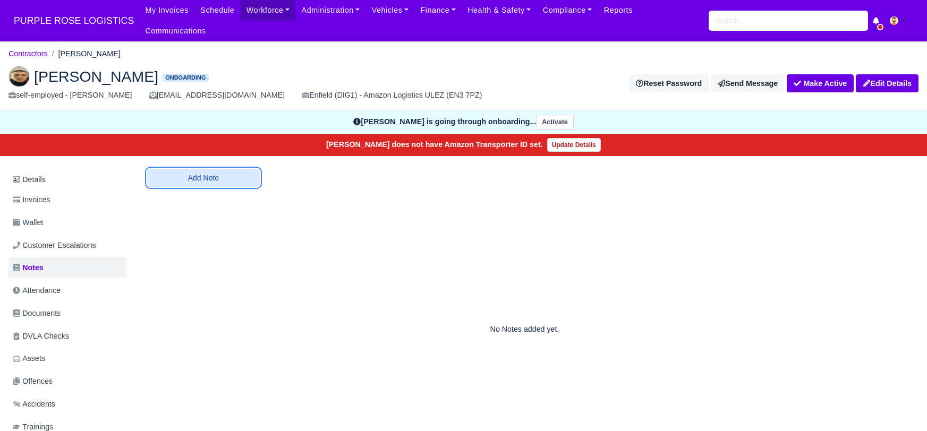
click at [210, 169] on button "Add Note" at bounding box center [203, 178] width 113 height 18
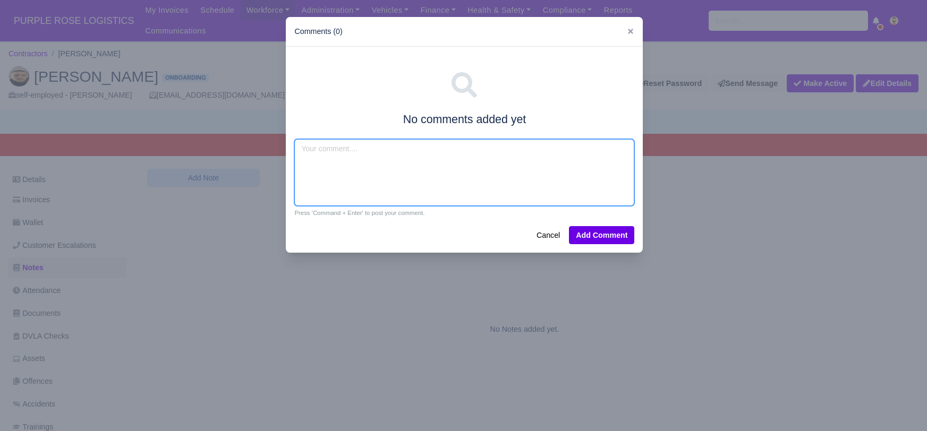
click at [313, 146] on textarea at bounding box center [464, 172] width 340 height 67
type textarea "Ocado"
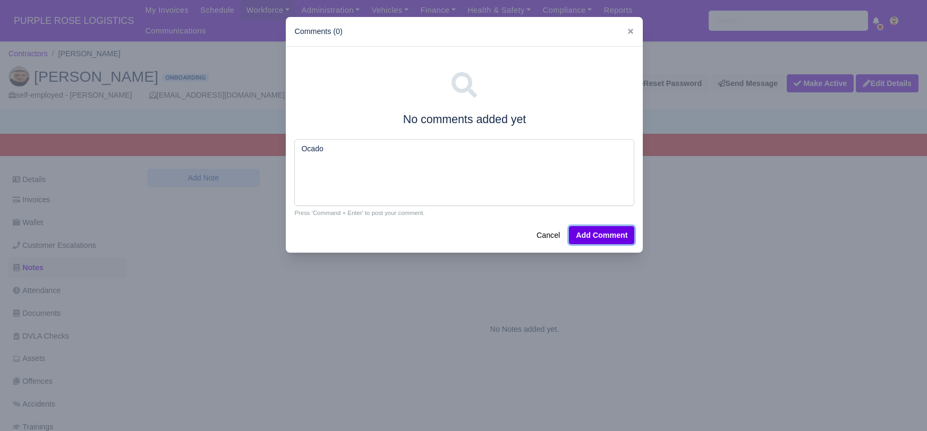
click at [586, 231] on button "Add Comment" at bounding box center [601, 235] width 65 height 18
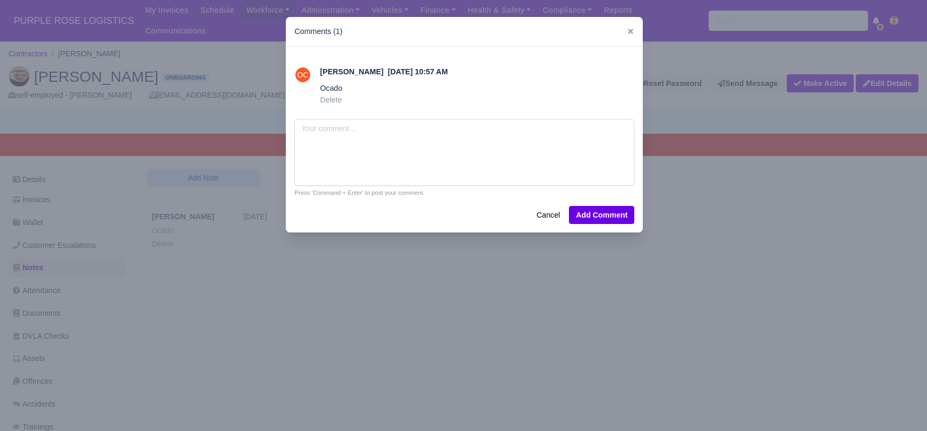
click at [353, 310] on div at bounding box center [463, 215] width 927 height 431
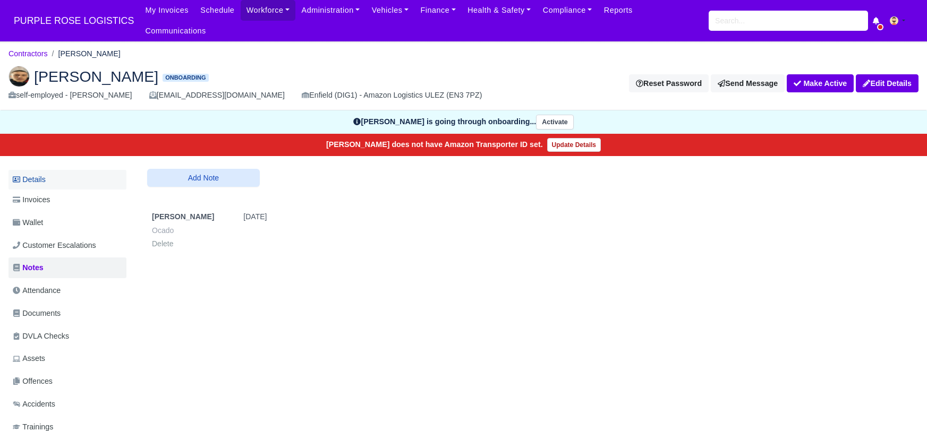
click at [42, 170] on link "Details" at bounding box center [67, 180] width 118 height 20
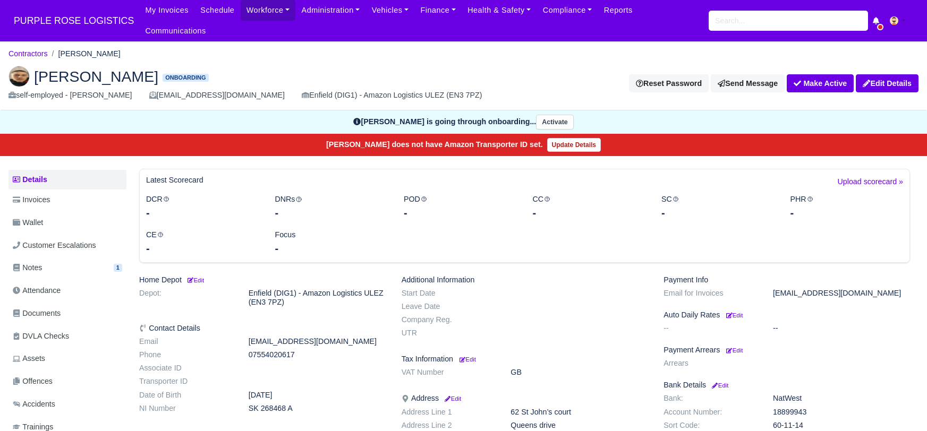
click at [236, 57] on div "[PERSON_NAME] Onboarding self-employed - [PERSON_NAME] [EMAIL_ADDRESS][DOMAIN_N…" at bounding box center [463, 83] width 925 height 53
